Goal: Task Accomplishment & Management: Manage account settings

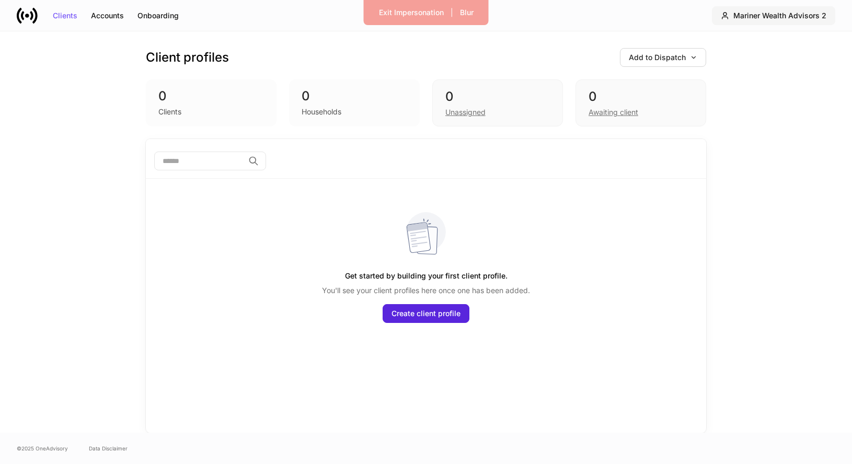
click at [793, 16] on div "Mariner Wealth Advisors 2" at bounding box center [779, 15] width 93 height 7
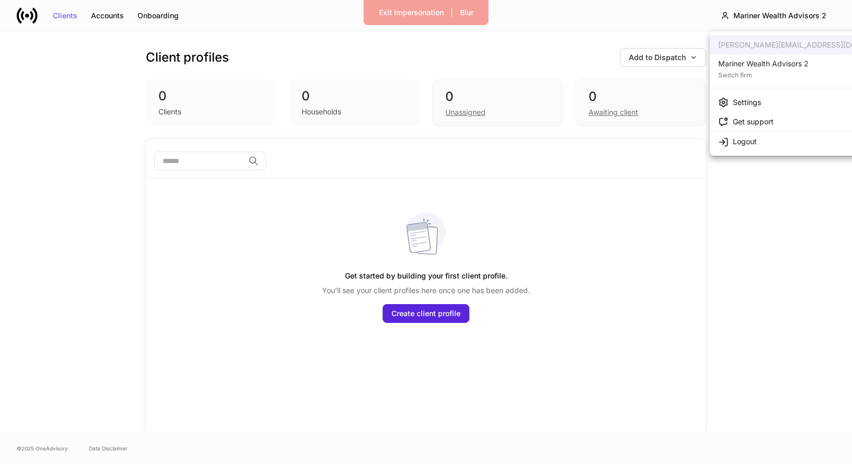
click at [761, 101] on li "Settings" at bounding box center [811, 101] width 203 height 19
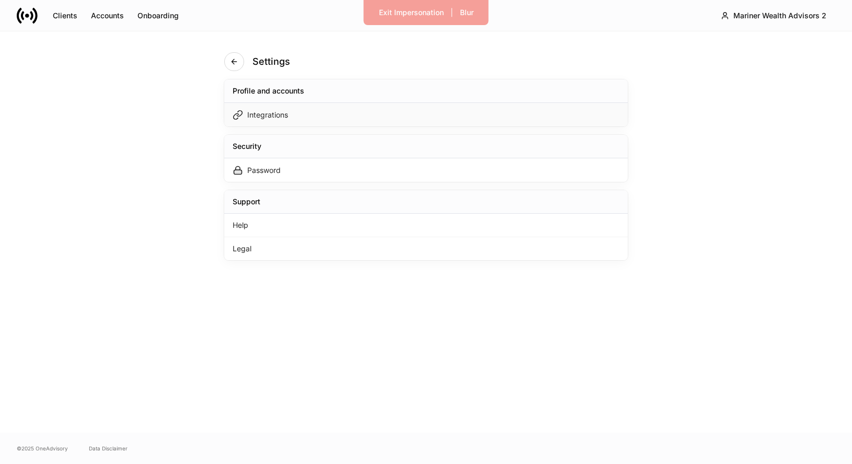
click at [425, 119] on div "Integrations" at bounding box center [425, 115] width 403 height 24
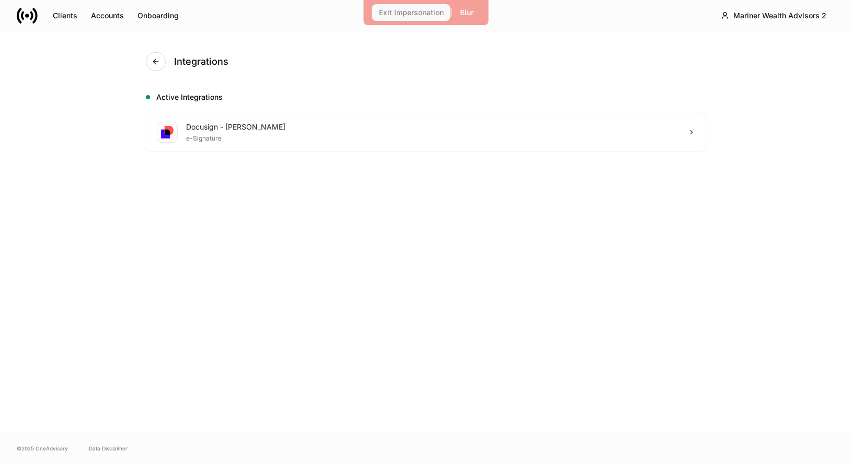
click at [383, 9] on div "Exit Impersonation" at bounding box center [411, 12] width 65 height 7
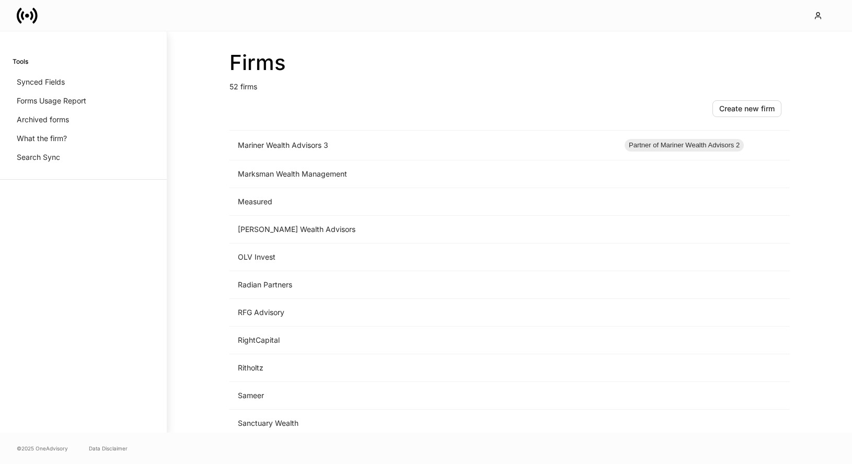
scroll to position [686, 0]
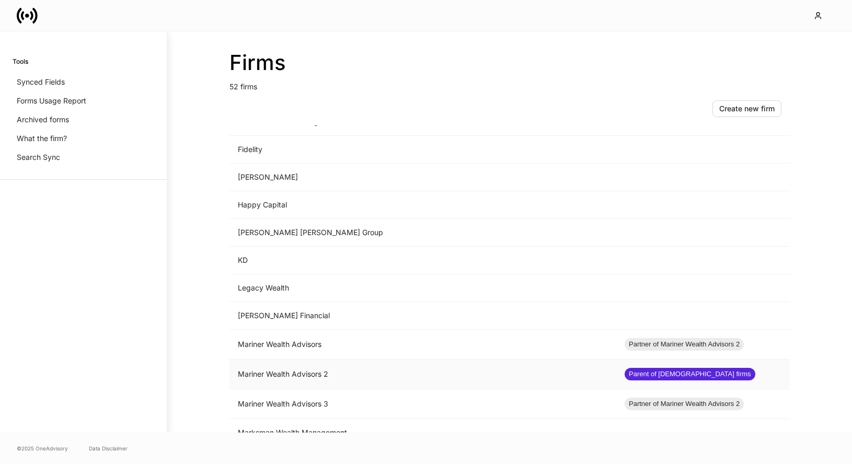
click at [341, 364] on td "Mariner Wealth Advisors 2" at bounding box center [422, 375] width 387 height 30
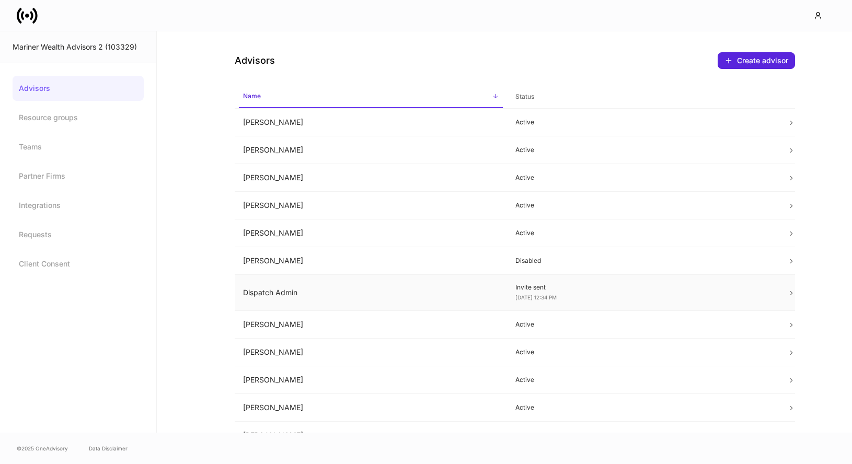
scroll to position [182, 0]
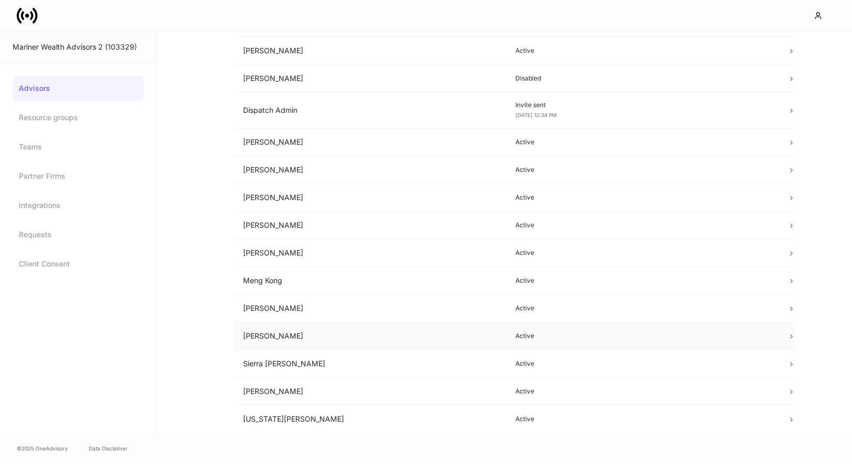
click at [354, 332] on td "Peter Chak" at bounding box center [371, 336] width 272 height 28
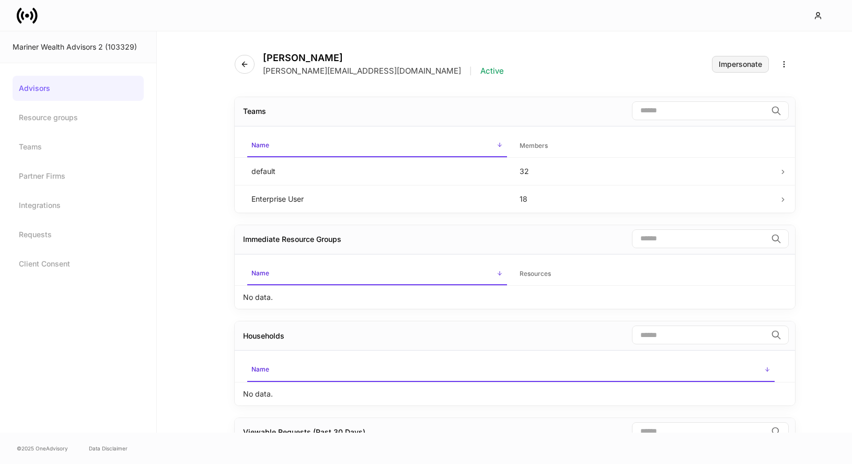
click at [744, 64] on div "Impersonate" at bounding box center [740, 64] width 43 height 7
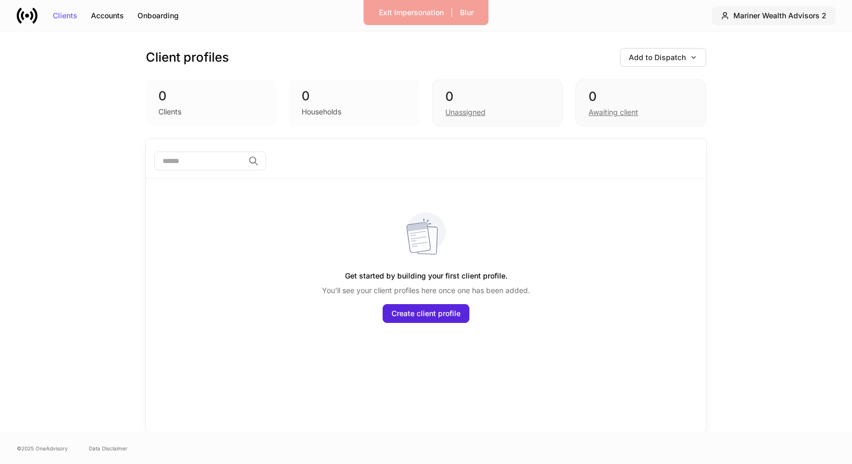
click at [783, 12] on div "Mariner Wealth Advisors 2" at bounding box center [779, 15] width 93 height 7
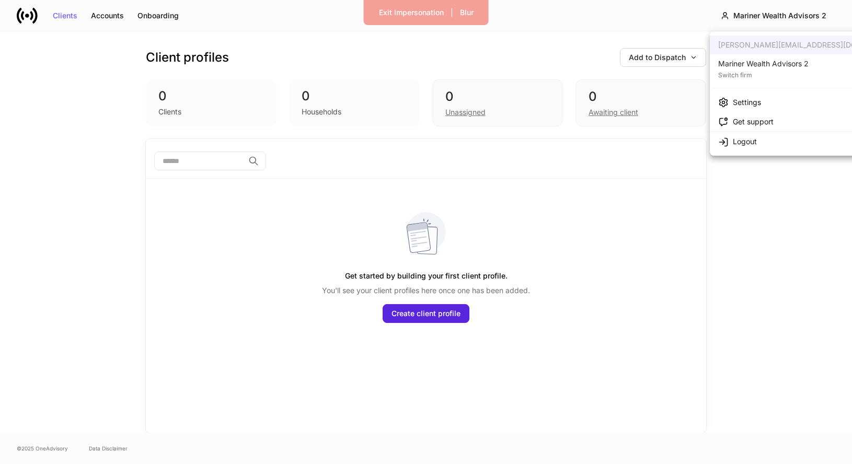
click at [771, 65] on div "Mariner Wealth Advisors 2" at bounding box center [763, 64] width 90 height 10
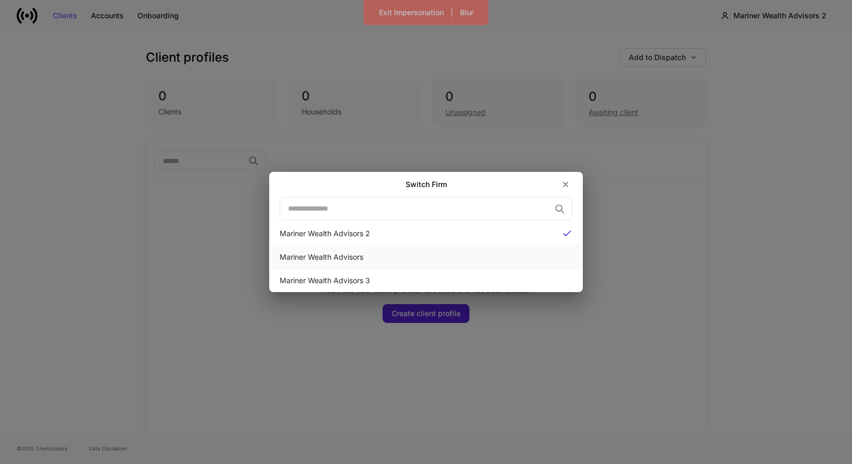
click at [474, 263] on div "Mariner Wealth Advisors" at bounding box center [425, 258] width 309 height 24
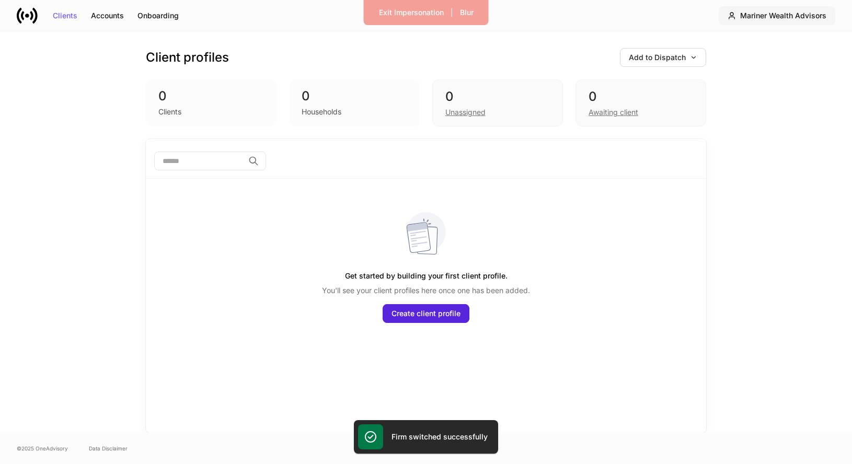
click at [807, 6] on div "Clients Accounts Onboarding Mariner Wealth Advisors" at bounding box center [426, 15] width 852 height 31
click at [805, 14] on div "Mariner Wealth Advisors" at bounding box center [783, 15] width 86 height 7
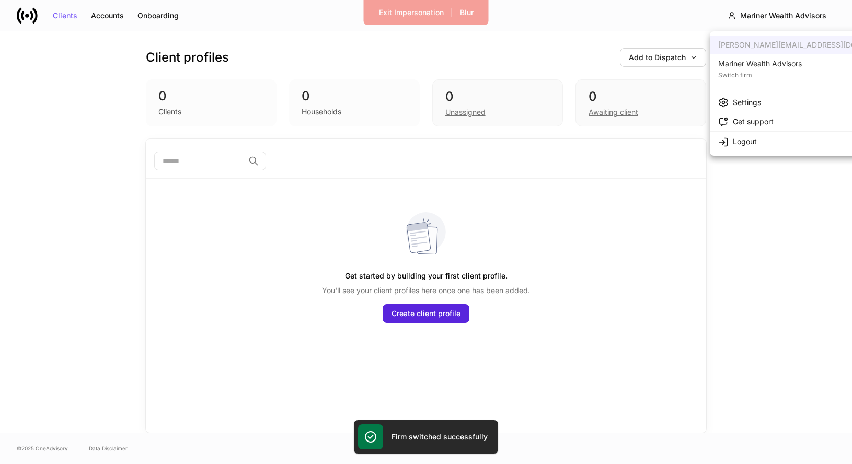
click at [748, 101] on div "Settings" at bounding box center [747, 102] width 28 height 10
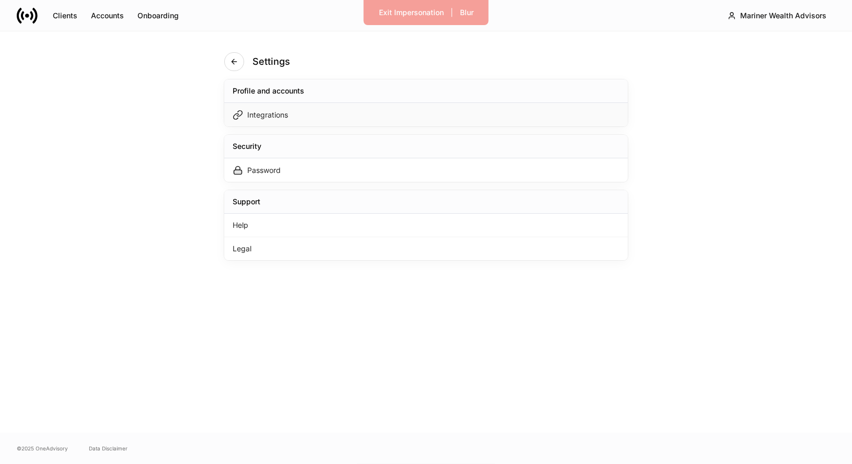
click at [457, 116] on div "Integrations" at bounding box center [425, 115] width 403 height 24
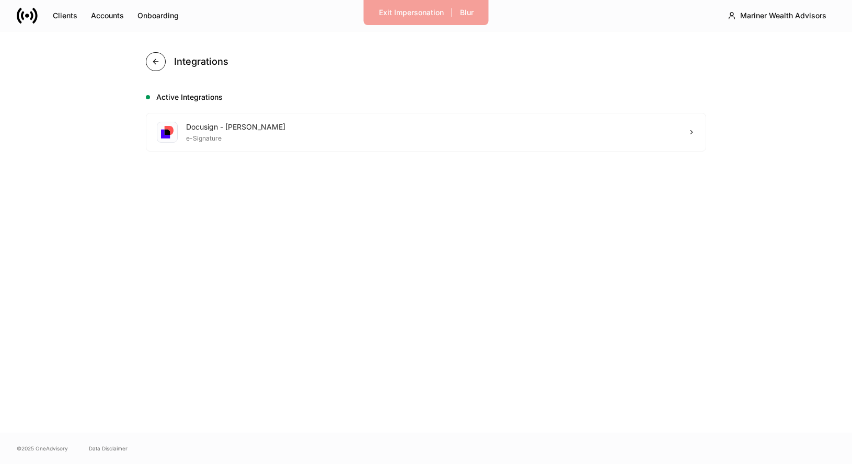
click at [161, 61] on button "button" at bounding box center [156, 61] width 20 height 19
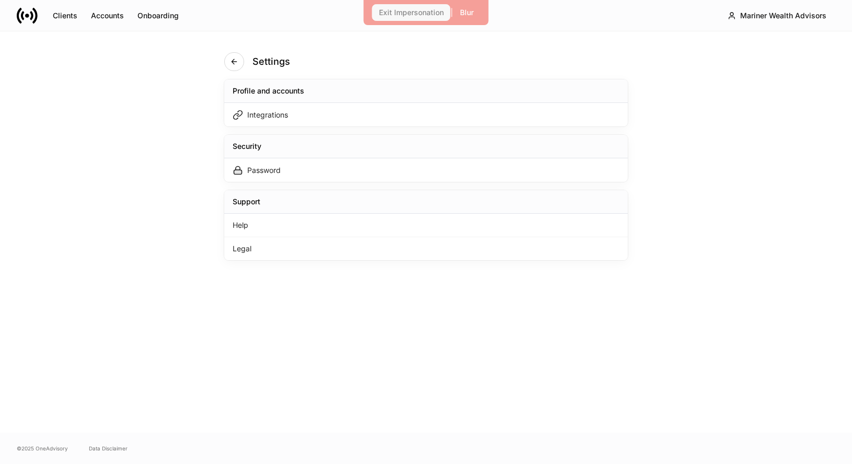
click at [411, 9] on div "Exit Impersonation" at bounding box center [411, 12] width 65 height 7
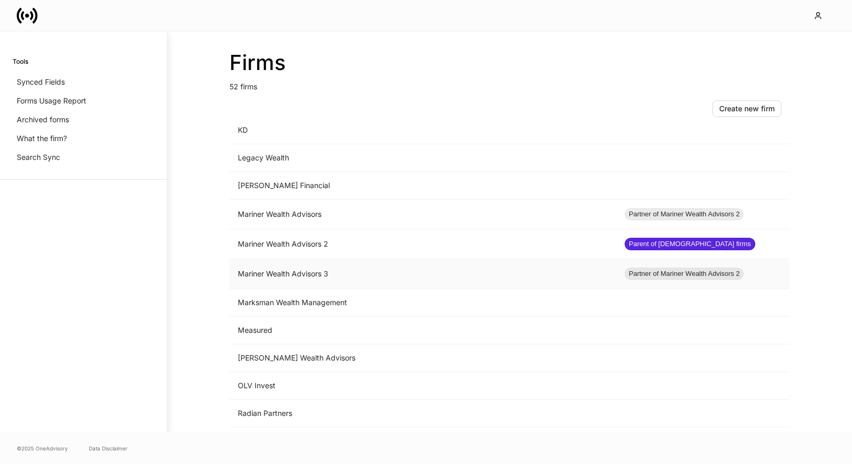
scroll to position [816, 0]
click at [365, 212] on td "Mariner Wealth Advisors" at bounding box center [422, 214] width 387 height 30
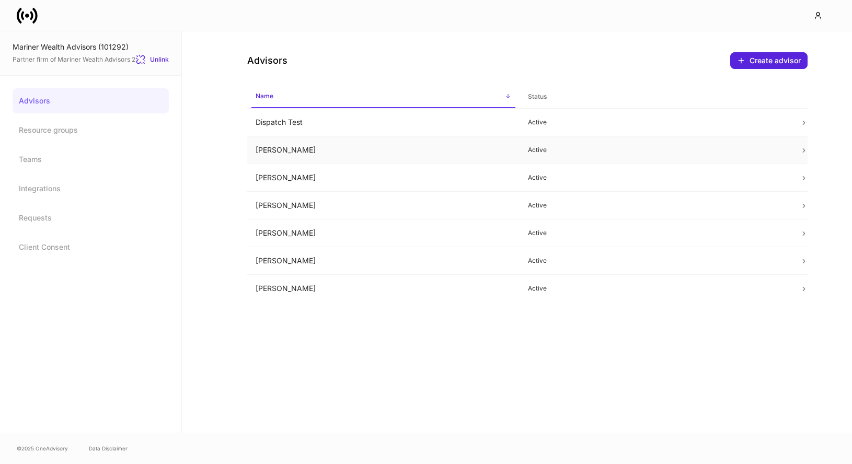
click at [474, 152] on td "[PERSON_NAME]" at bounding box center [383, 150] width 272 height 28
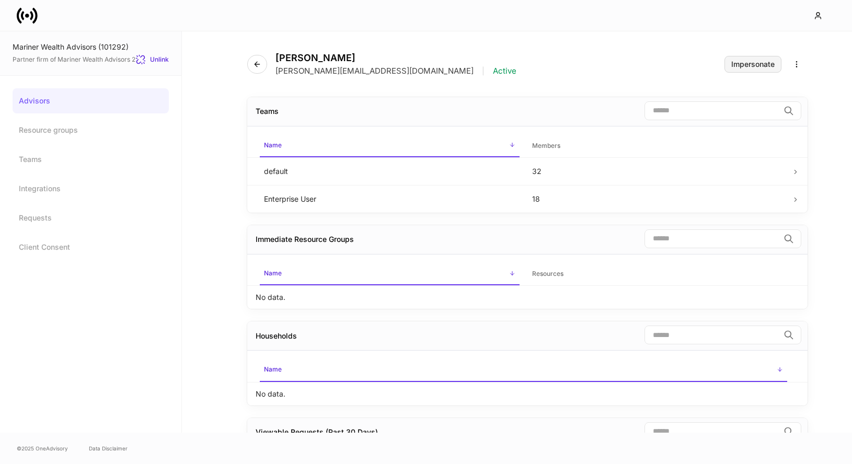
click at [737, 66] on div "Impersonate" at bounding box center [752, 64] width 43 height 7
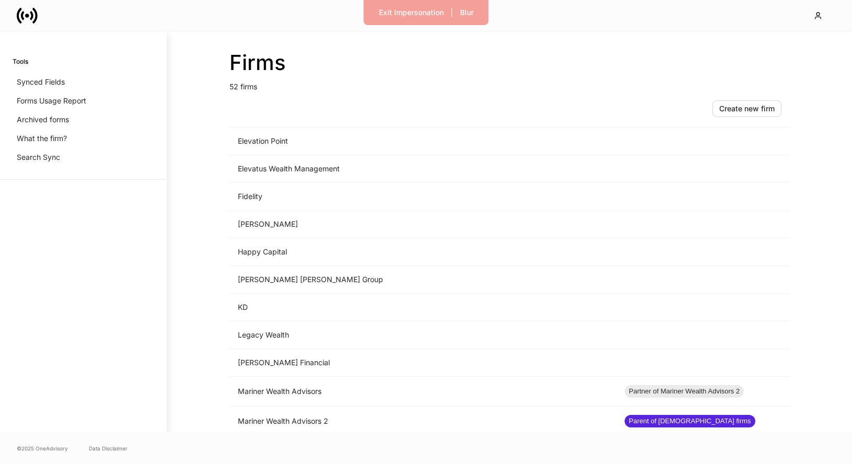
scroll to position [692, 0]
